Goal: Task Accomplishment & Management: Manage account settings

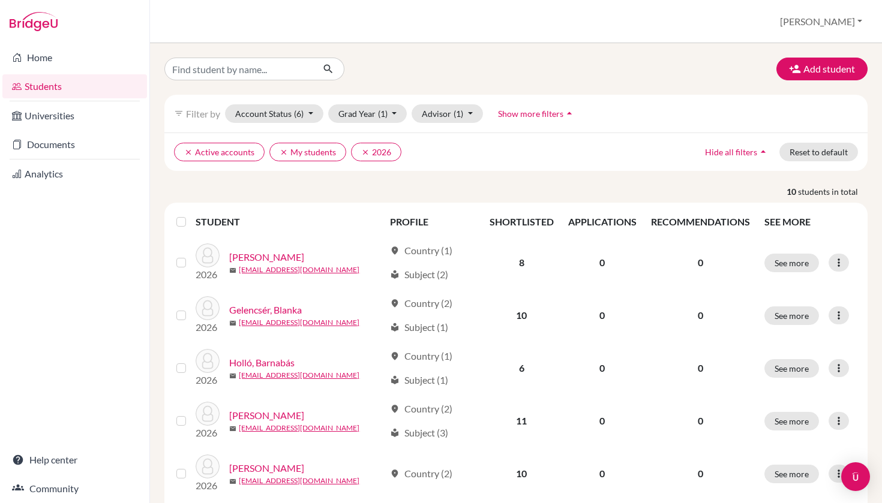
scroll to position [189, 0]
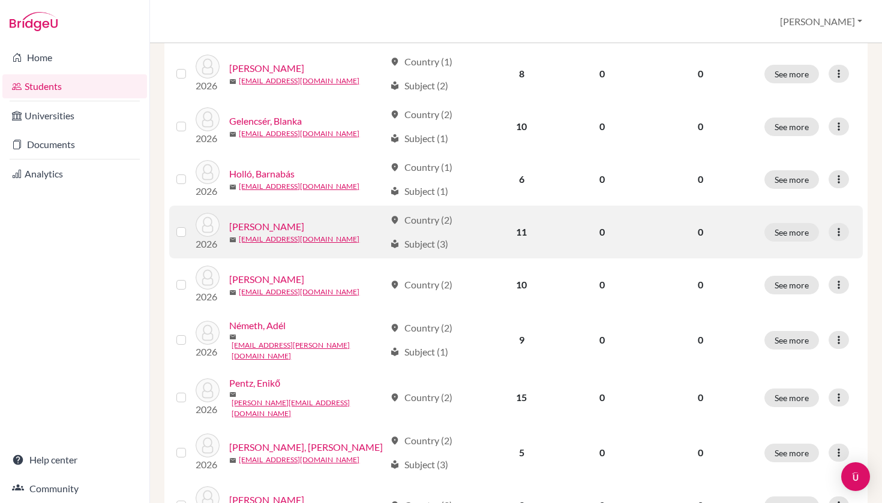
click at [260, 227] on link "[PERSON_NAME]" at bounding box center [266, 227] width 75 height 14
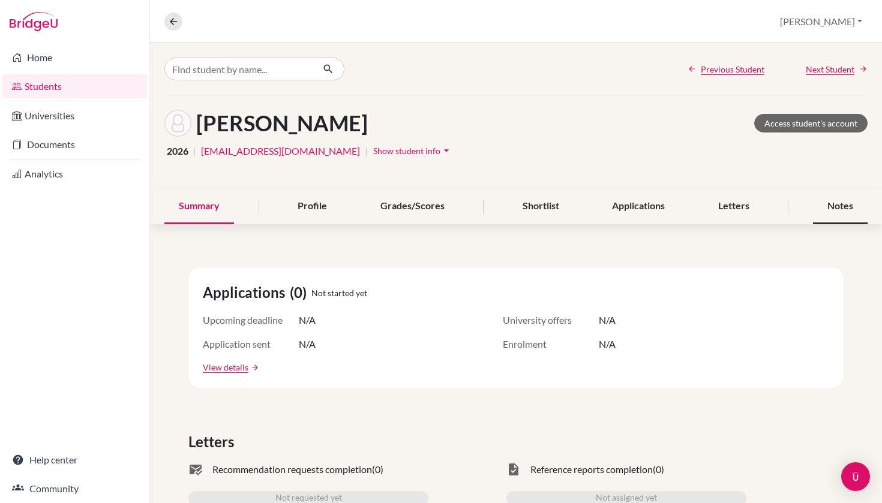
click at [847, 200] on div "Notes" at bounding box center [840, 206] width 55 height 35
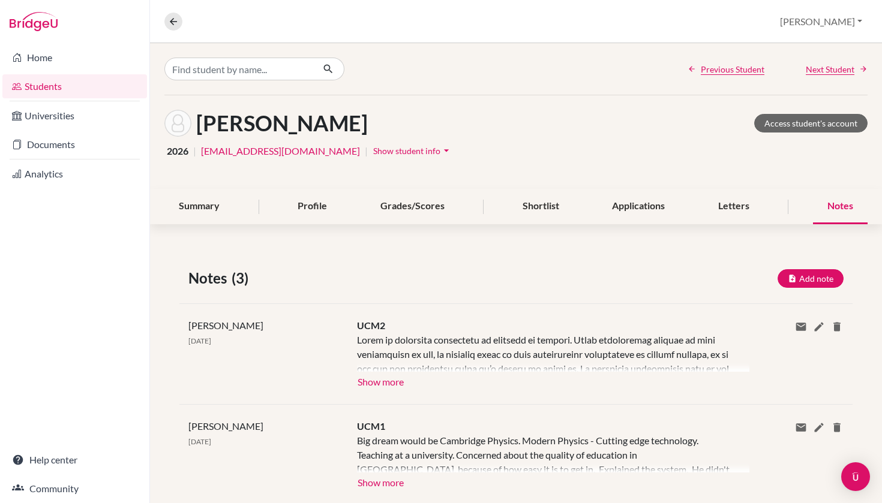
click at [372, 383] on button "Show more" at bounding box center [380, 381] width 47 height 18
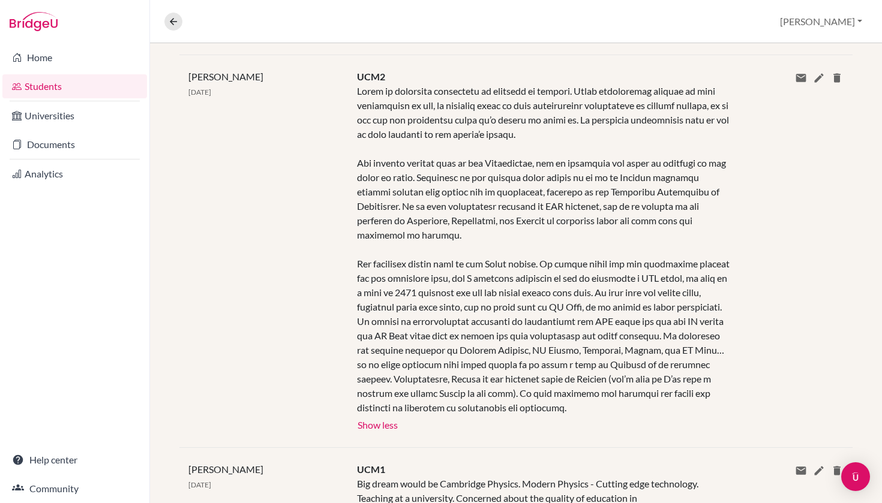
scroll to position [245, 0]
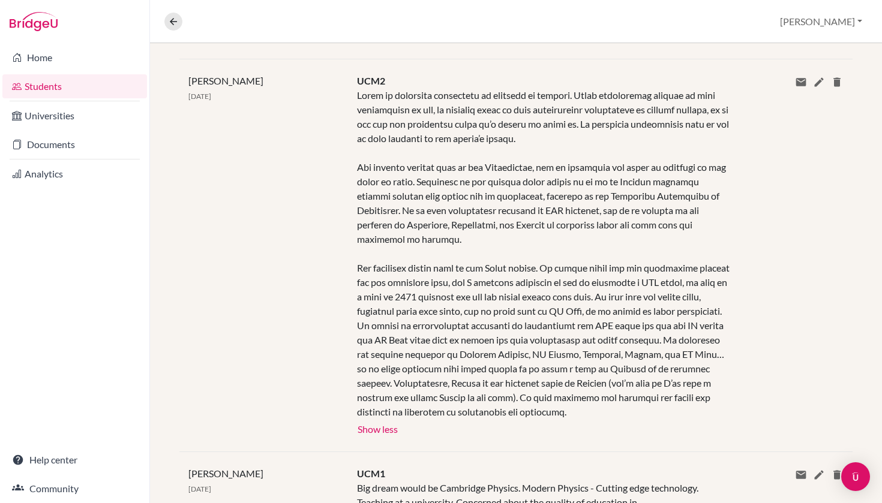
click at [71, 90] on link "Students" at bounding box center [74, 86] width 145 height 24
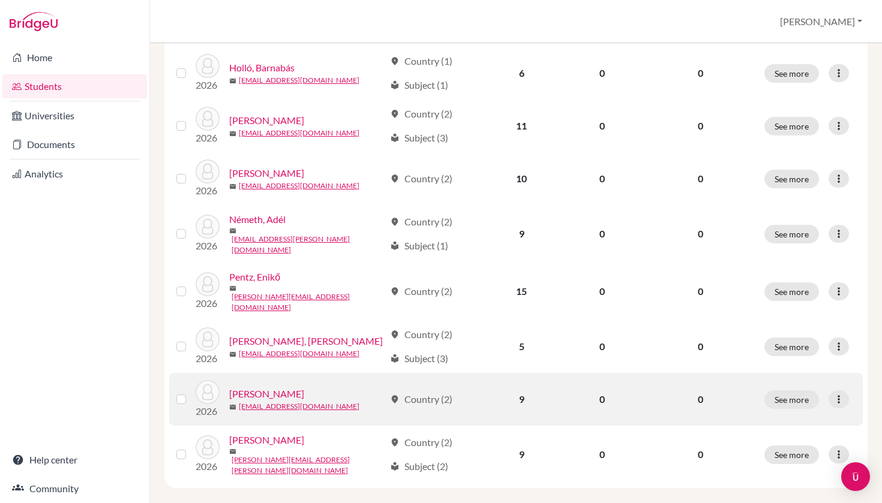
scroll to position [294, 0]
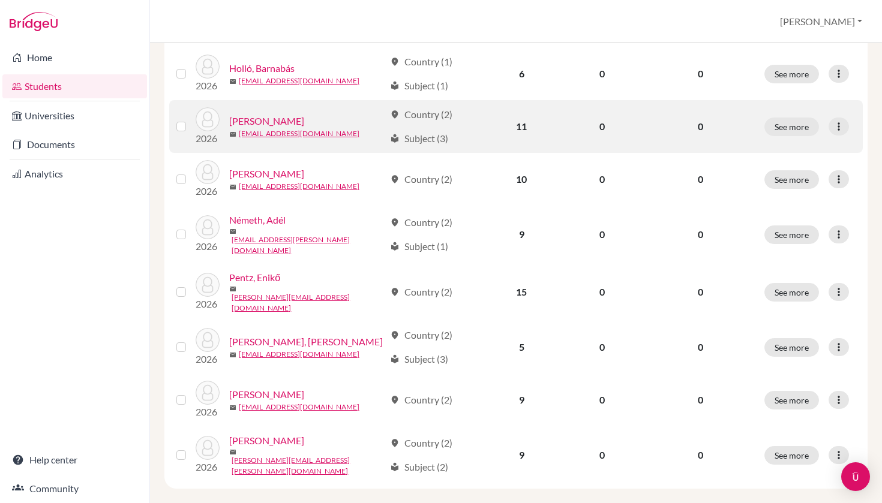
click at [270, 121] on link "[PERSON_NAME]" at bounding box center [266, 121] width 75 height 14
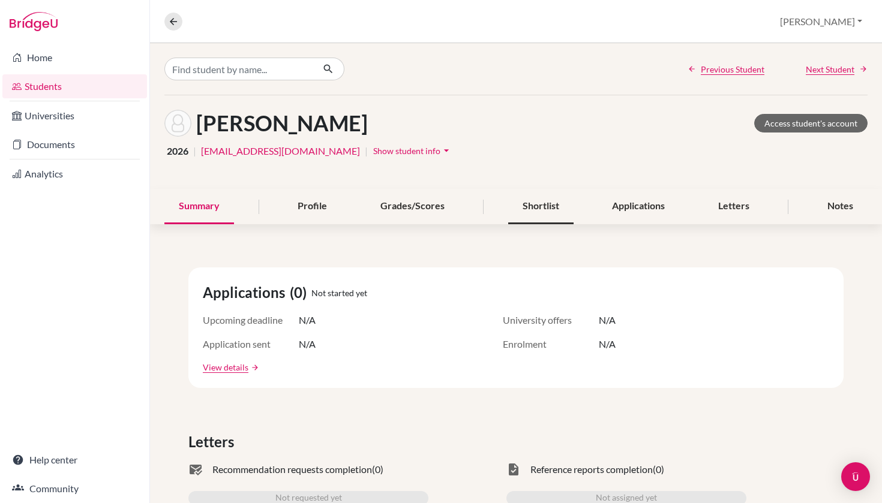
click at [524, 212] on div "Shortlist" at bounding box center [540, 206] width 65 height 35
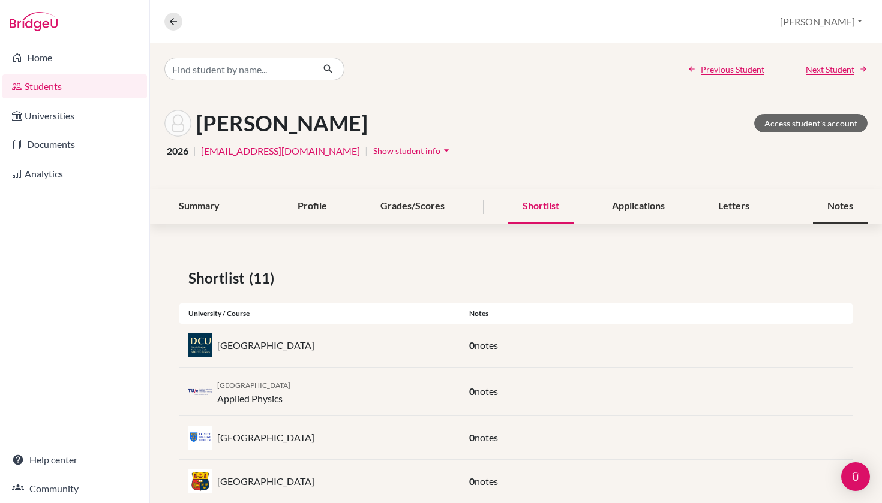
click at [838, 209] on div "Notes" at bounding box center [840, 206] width 55 height 35
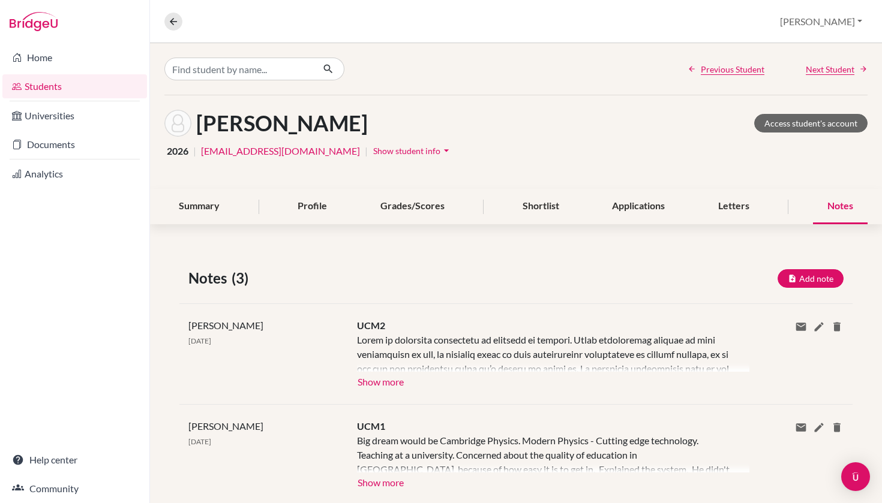
click at [394, 383] on button "Show more" at bounding box center [380, 381] width 47 height 18
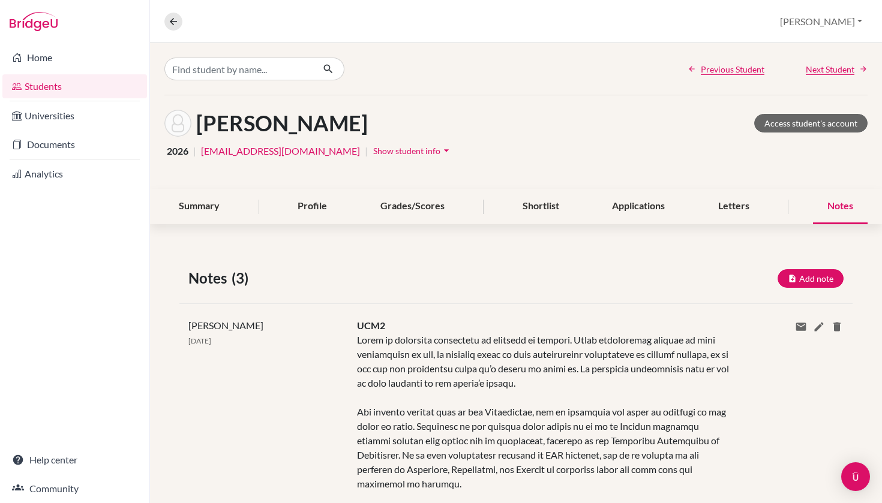
click at [99, 85] on link "Students" at bounding box center [74, 86] width 145 height 24
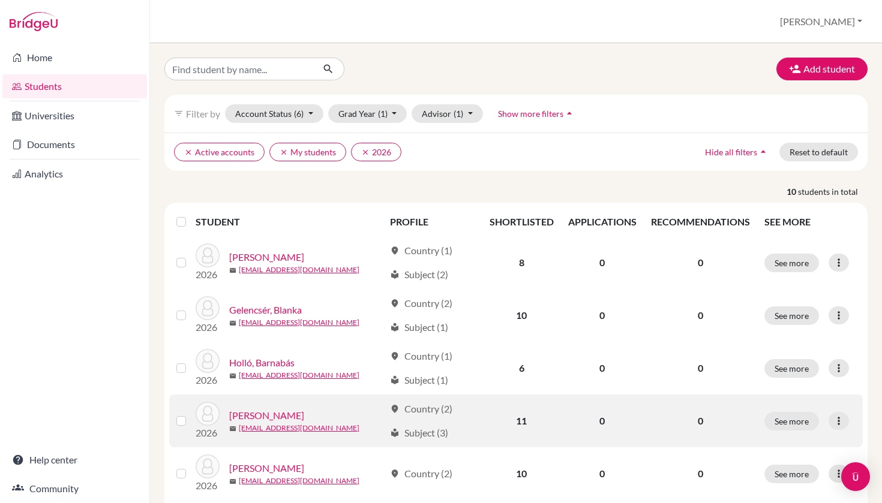
click at [285, 413] on link "[PERSON_NAME]" at bounding box center [266, 415] width 75 height 14
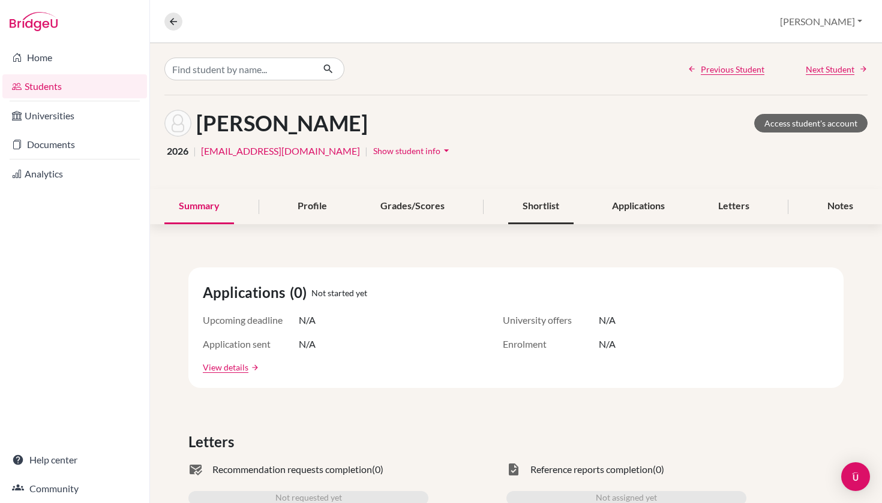
click at [535, 209] on div "Shortlist" at bounding box center [540, 206] width 65 height 35
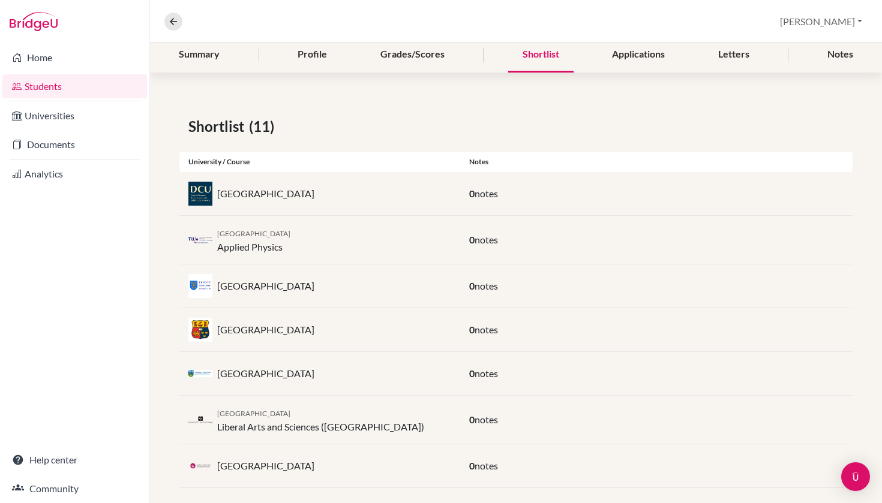
scroll to position [168, 0]
